Goal: Find specific page/section: Find specific page/section

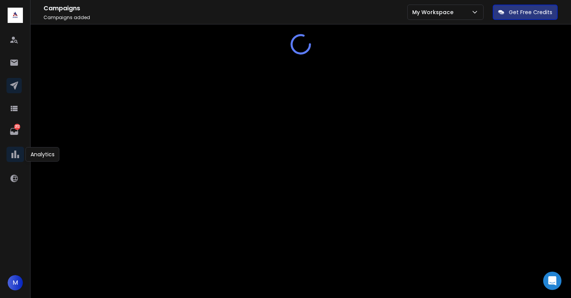
click at [14, 153] on icon at bounding box center [15, 154] width 8 height 8
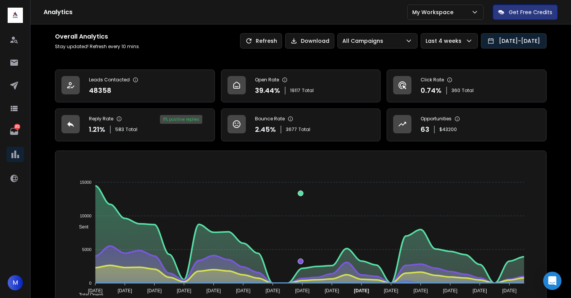
click at [506, 36] on button "14 Jul 2025 - 12 Aug 2025" at bounding box center [514, 40] width 66 height 15
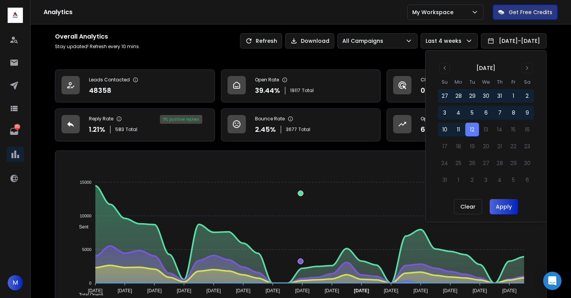
click at [472, 130] on button "12" at bounding box center [472, 130] width 14 height 14
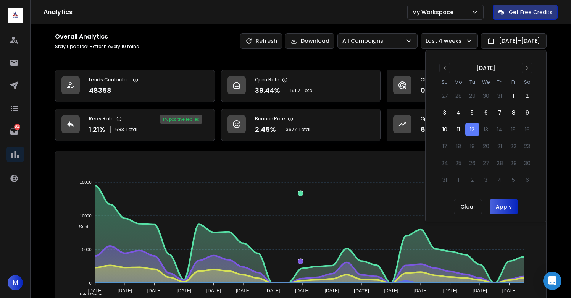
click at [504, 209] on button "Apply" at bounding box center [504, 206] width 28 height 15
